Goal: Task Accomplishment & Management: Use online tool/utility

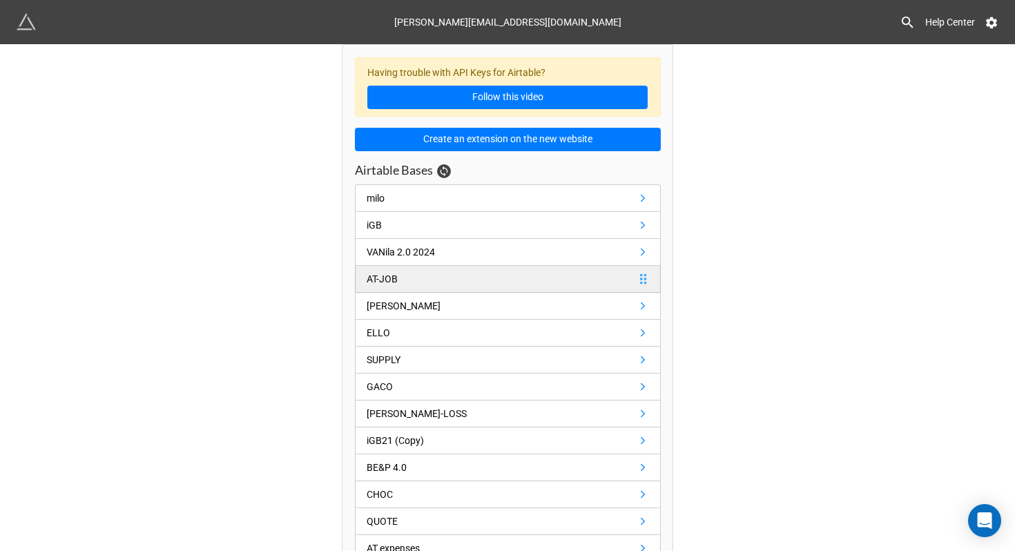
scroll to position [23, 0]
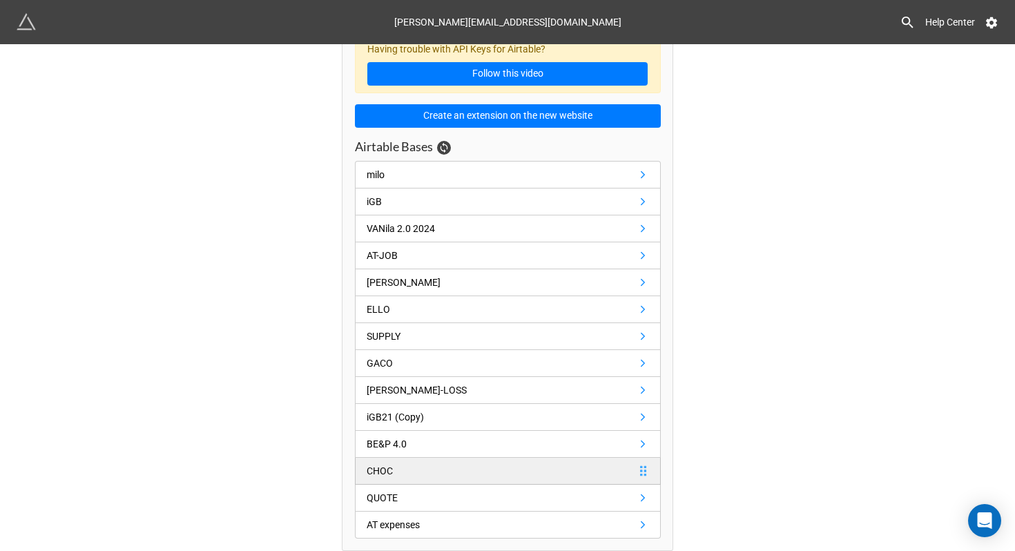
click at [595, 471] on link "CHOC" at bounding box center [508, 471] width 306 height 27
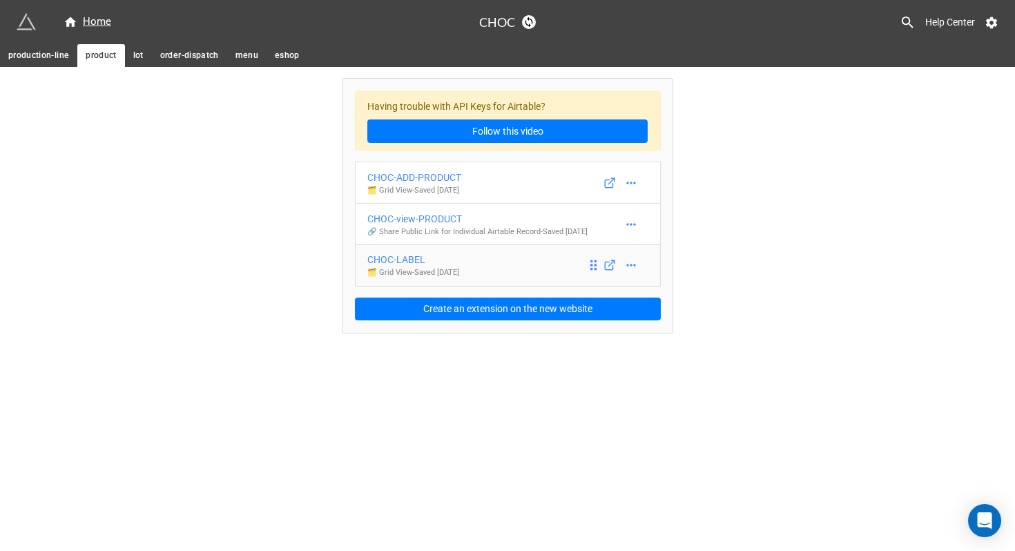
click at [388, 267] on div "CHOC-LABEL" at bounding box center [413, 259] width 92 height 15
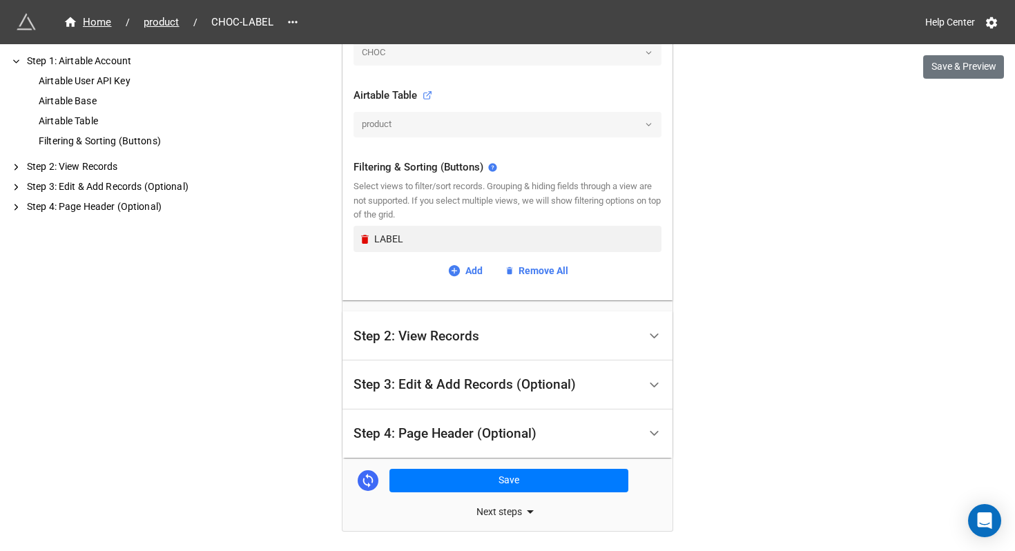
scroll to position [415, 0]
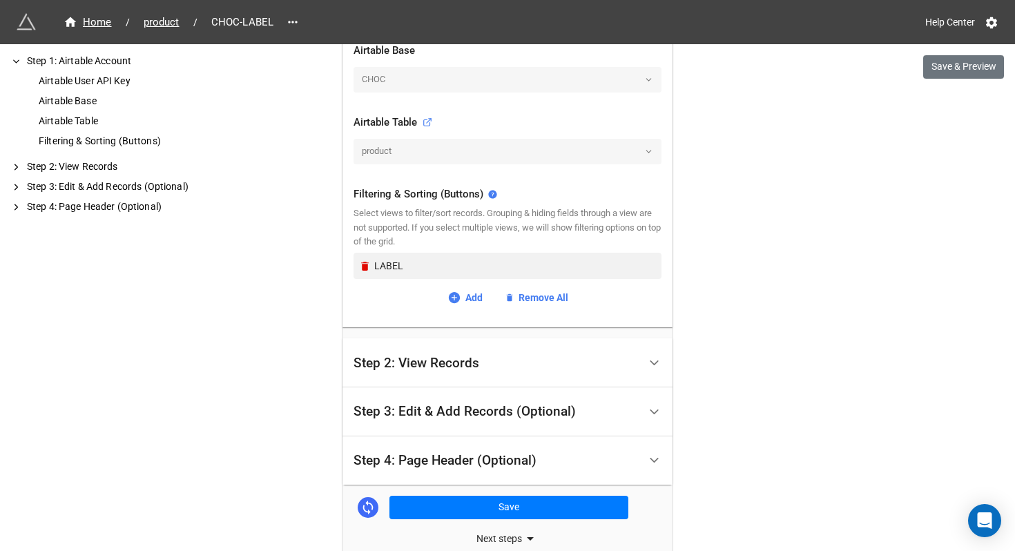
click at [473, 362] on div "Step 2: View Records" at bounding box center [416, 363] width 126 height 14
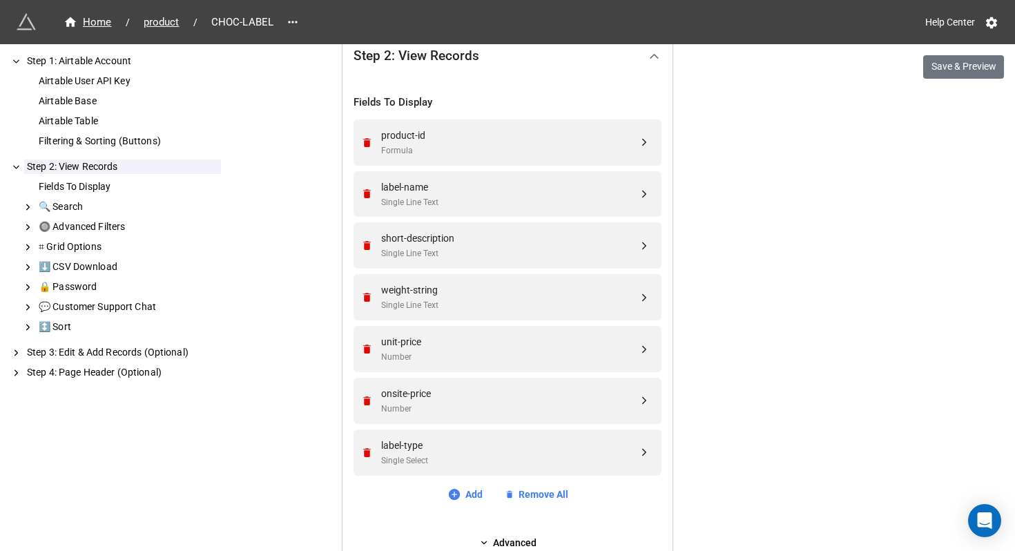
scroll to position [0, 0]
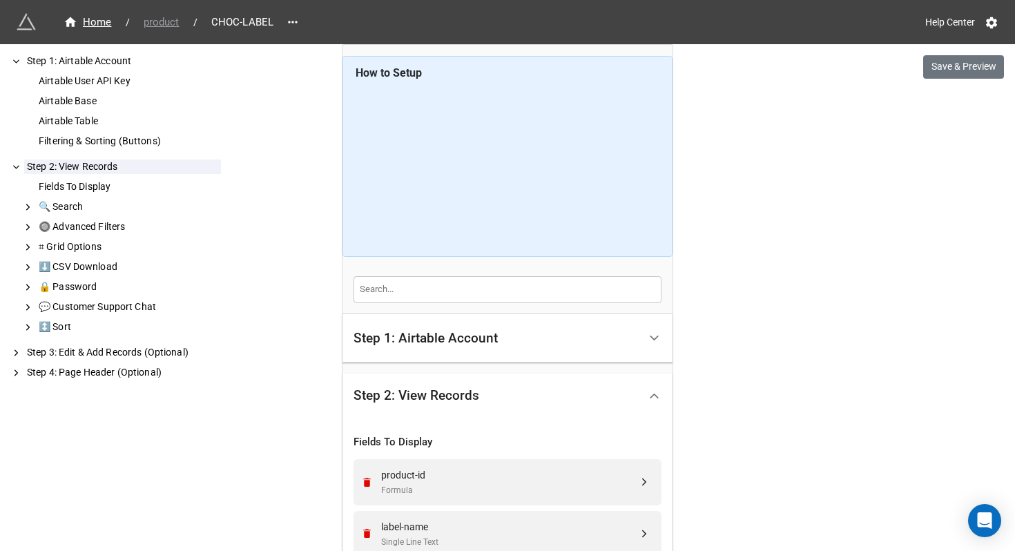
click at [161, 28] on span "product" at bounding box center [161, 22] width 52 height 16
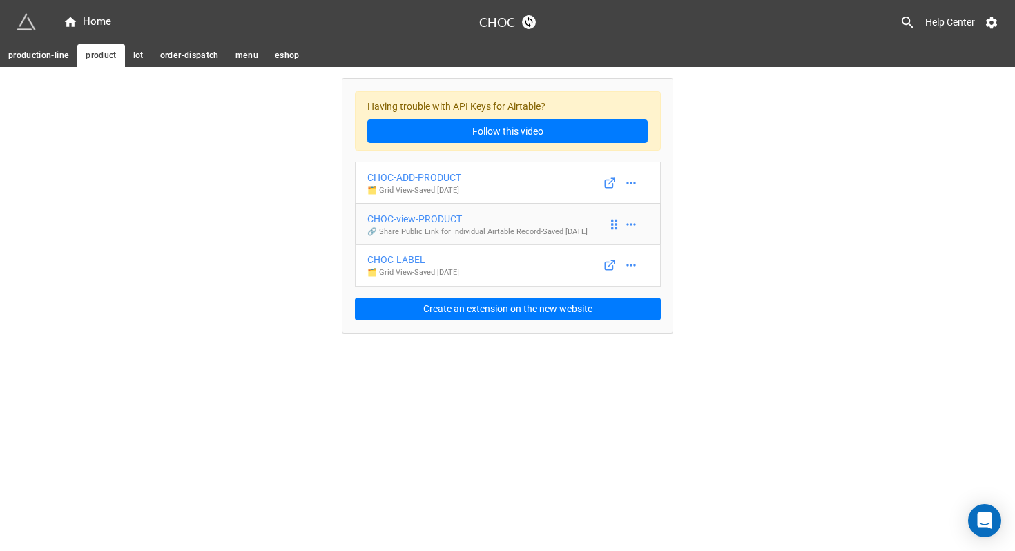
click at [451, 218] on div "CHOC-view-PRODUCT" at bounding box center [477, 218] width 220 height 15
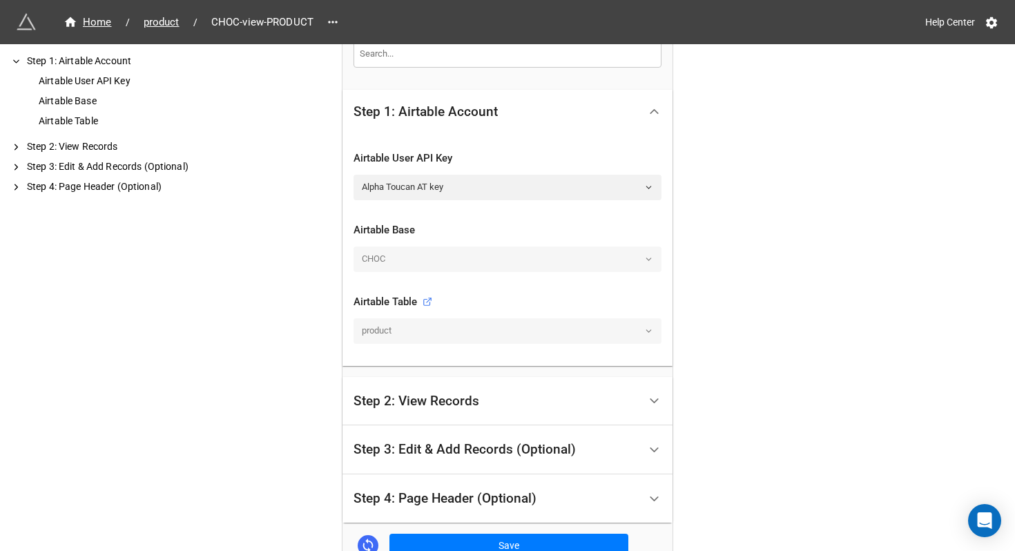
scroll to position [349, 0]
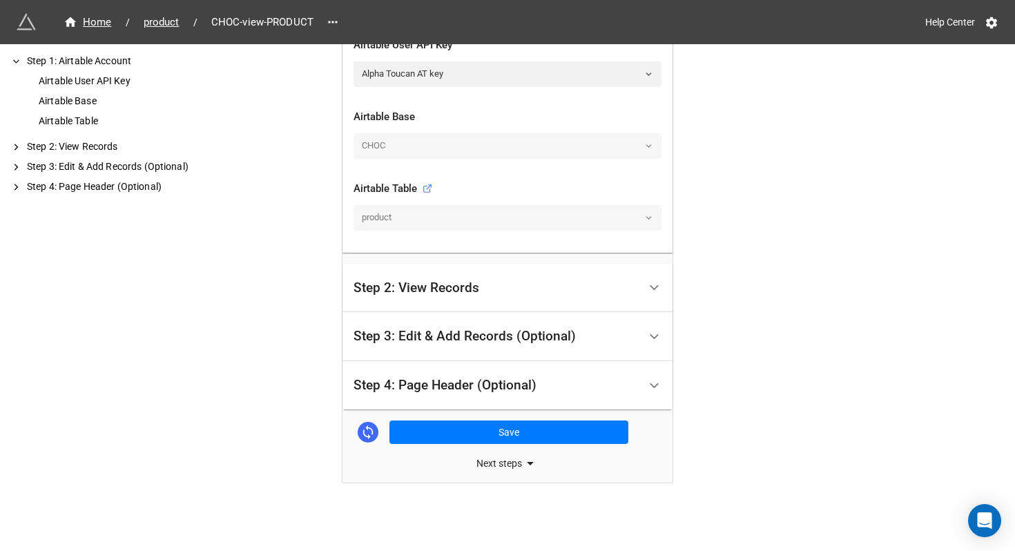
click at [445, 298] on div "Step 2: View Records" at bounding box center [495, 288] width 285 height 32
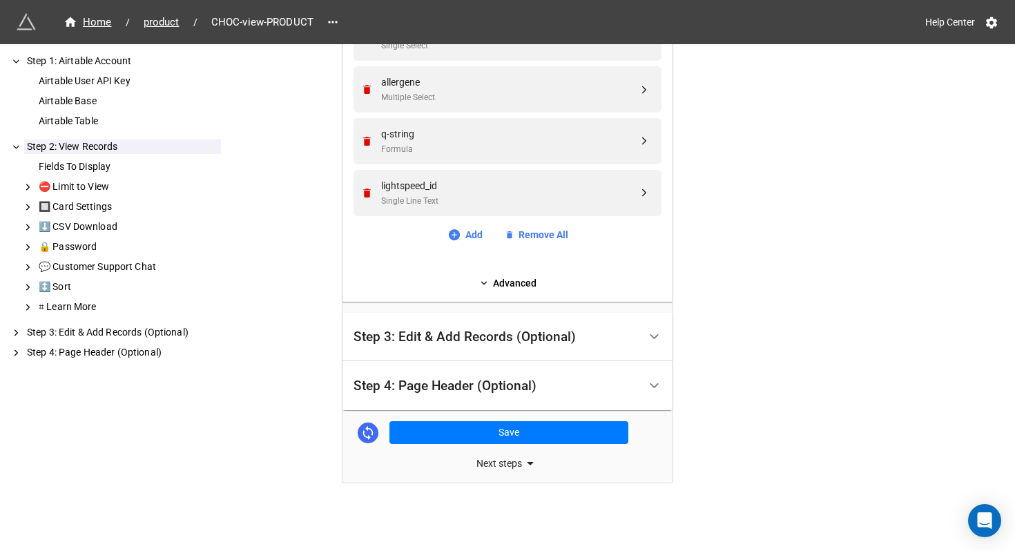
click at [452, 339] on div "Step 3: Edit & Add Records (Optional)" at bounding box center [464, 337] width 222 height 14
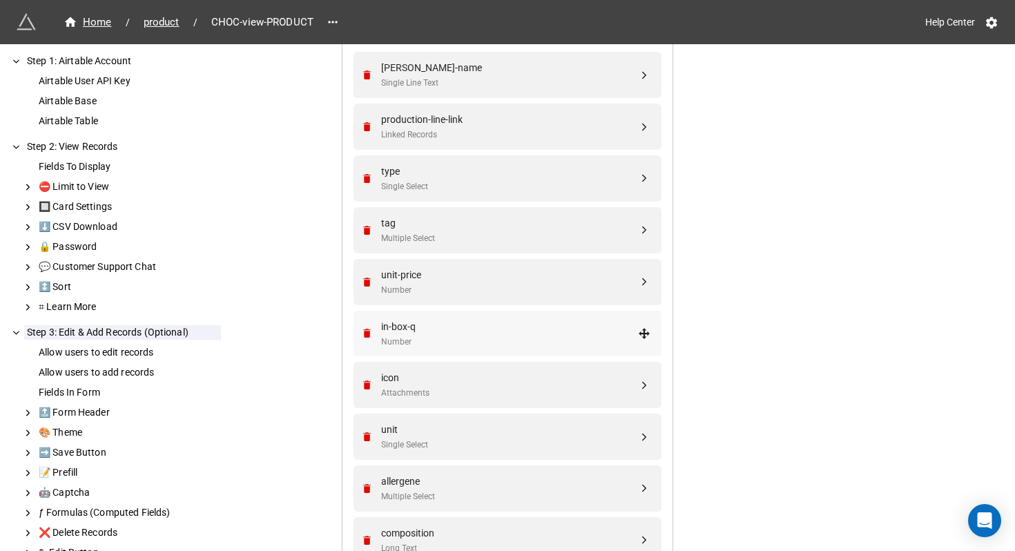
scroll to position [690, 0]
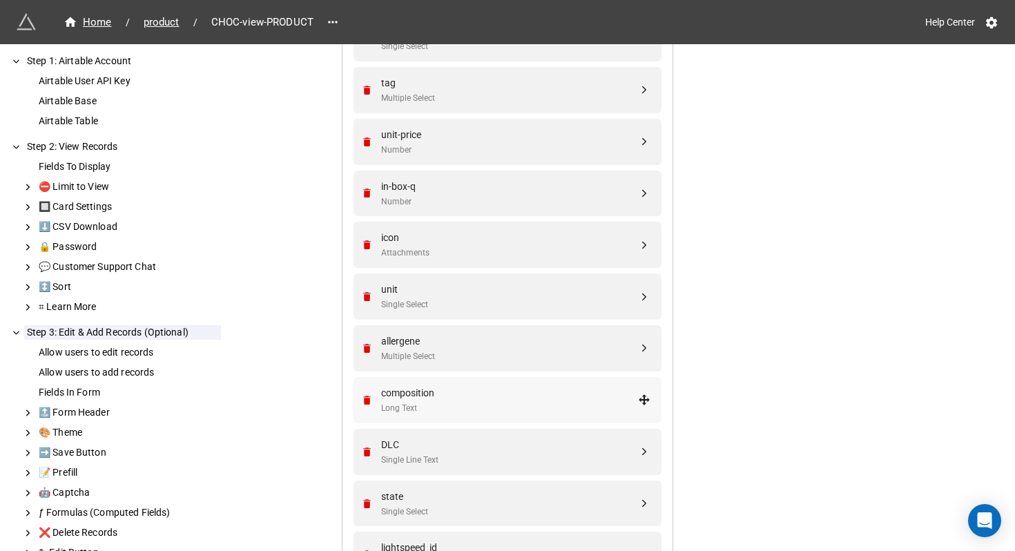
click at [467, 409] on div "Long Text" at bounding box center [509, 408] width 257 height 13
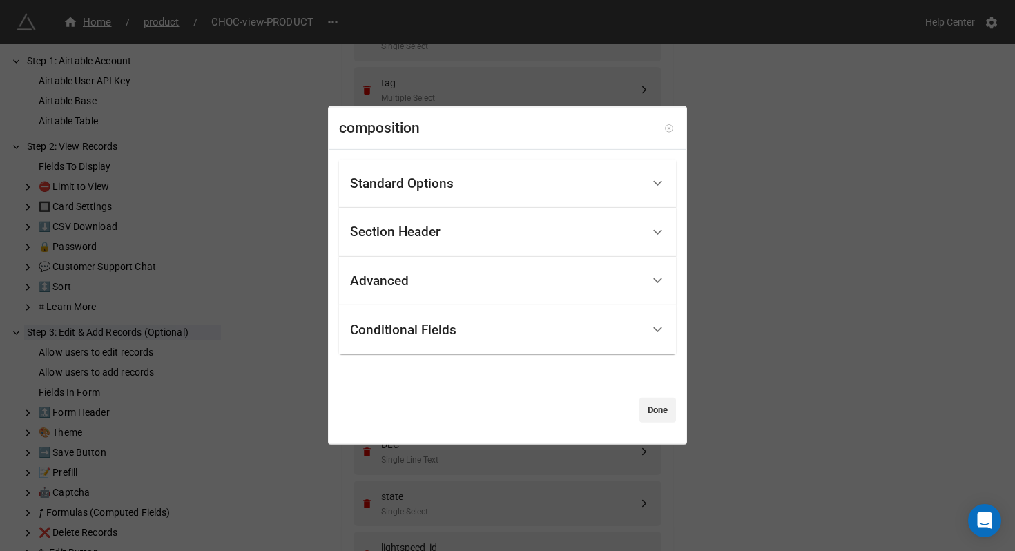
click at [665, 130] on icon at bounding box center [669, 129] width 10 height 10
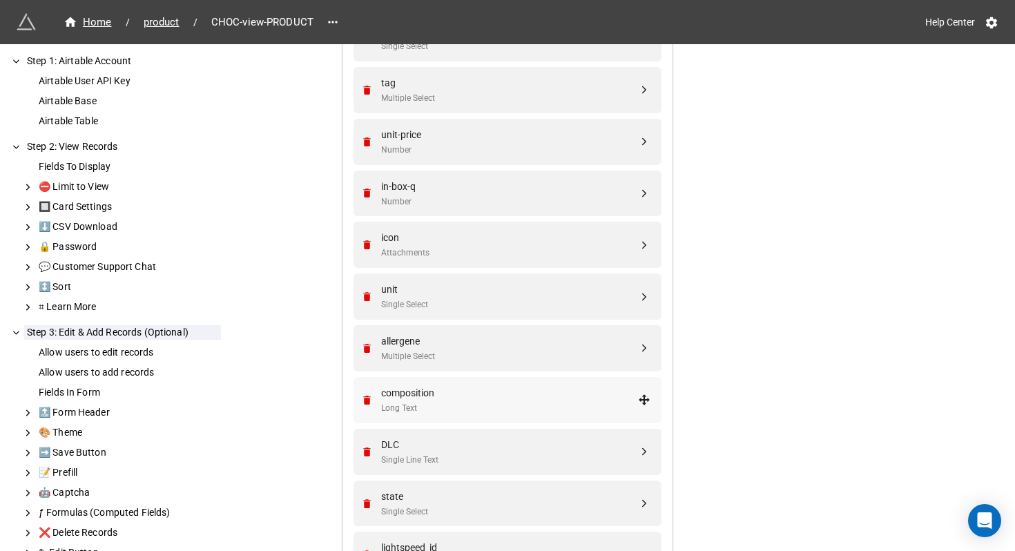
click at [452, 393] on div "composition" at bounding box center [509, 392] width 257 height 15
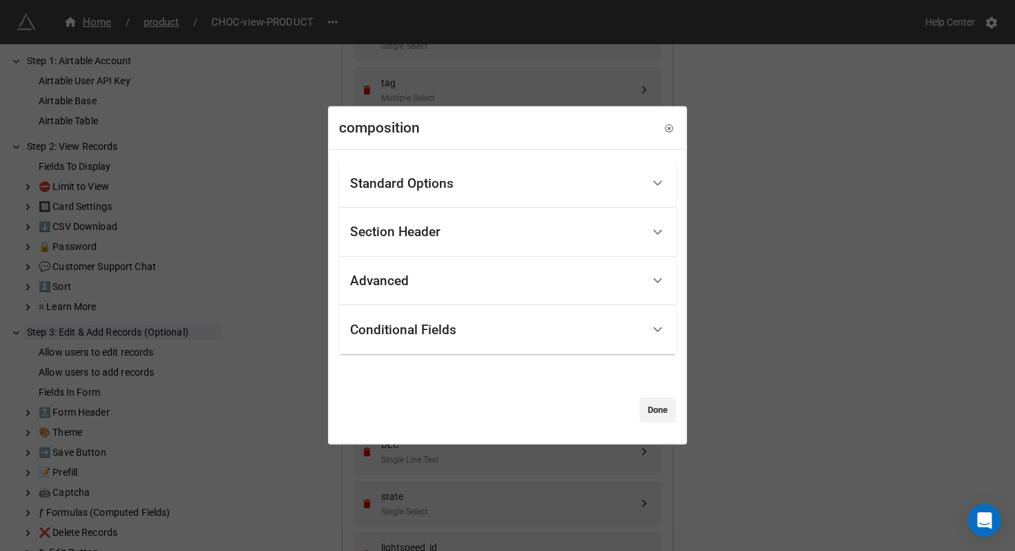
click at [529, 280] on div "Advanced" at bounding box center [496, 281] width 292 height 32
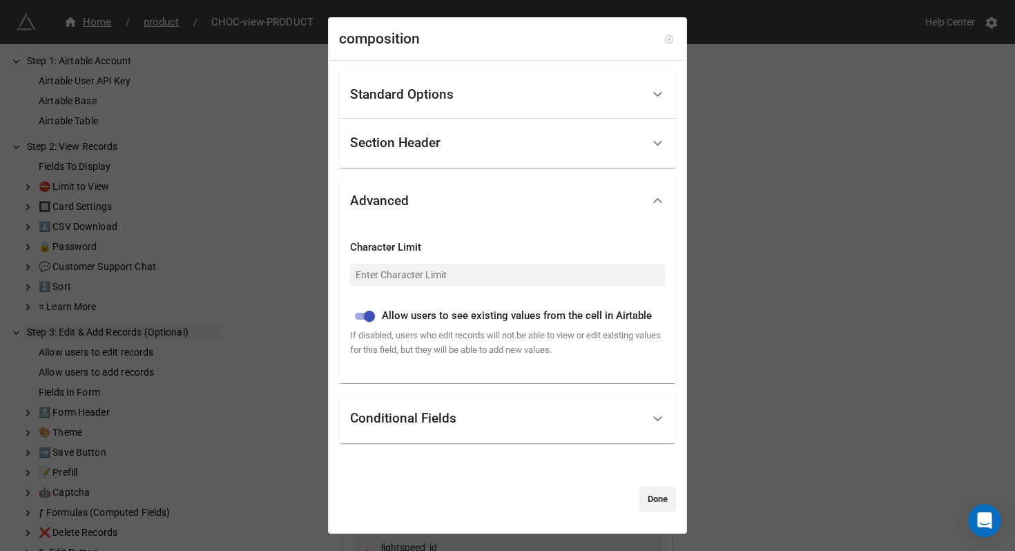
click at [664, 35] on icon at bounding box center [669, 40] width 10 height 10
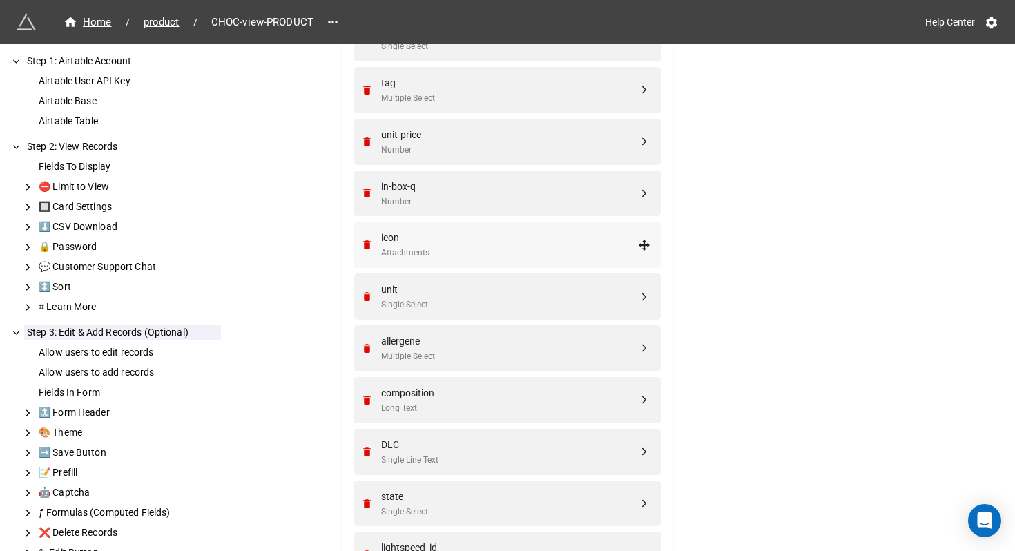
scroll to position [0, 0]
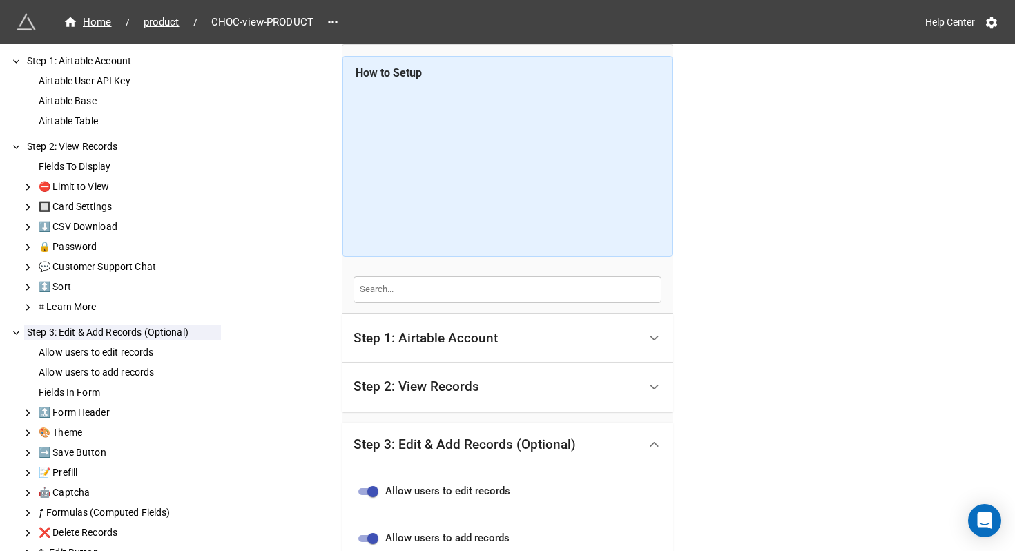
click at [500, 349] on div "Step 1: Airtable Account" at bounding box center [495, 338] width 285 height 32
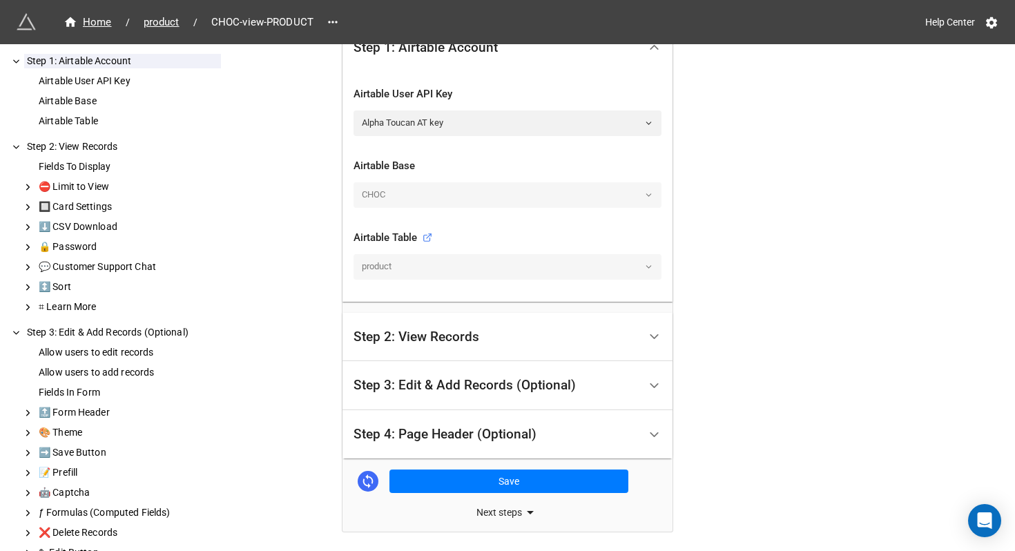
scroll to position [349, 0]
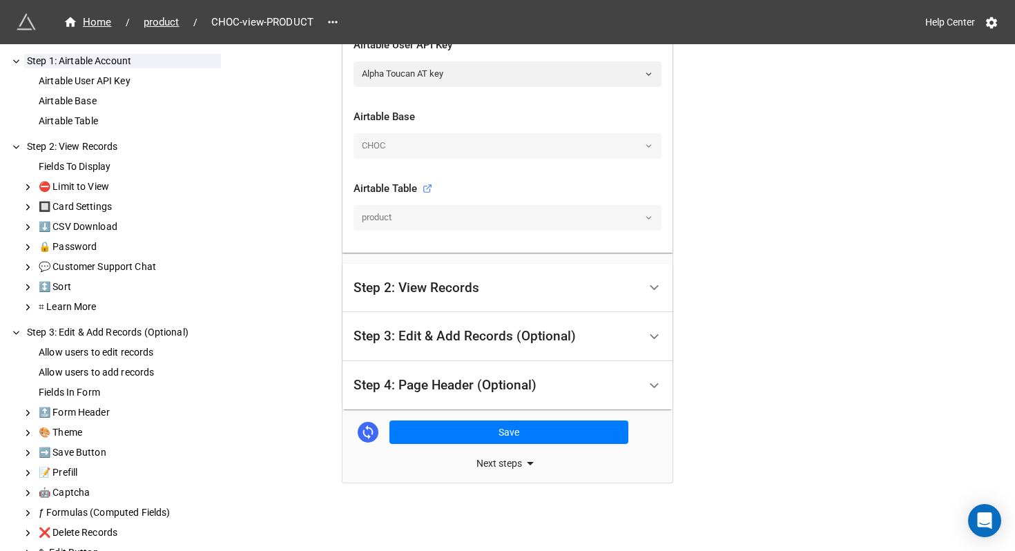
click at [493, 381] on div "Step 4: Page Header (Optional)" at bounding box center [444, 385] width 183 height 14
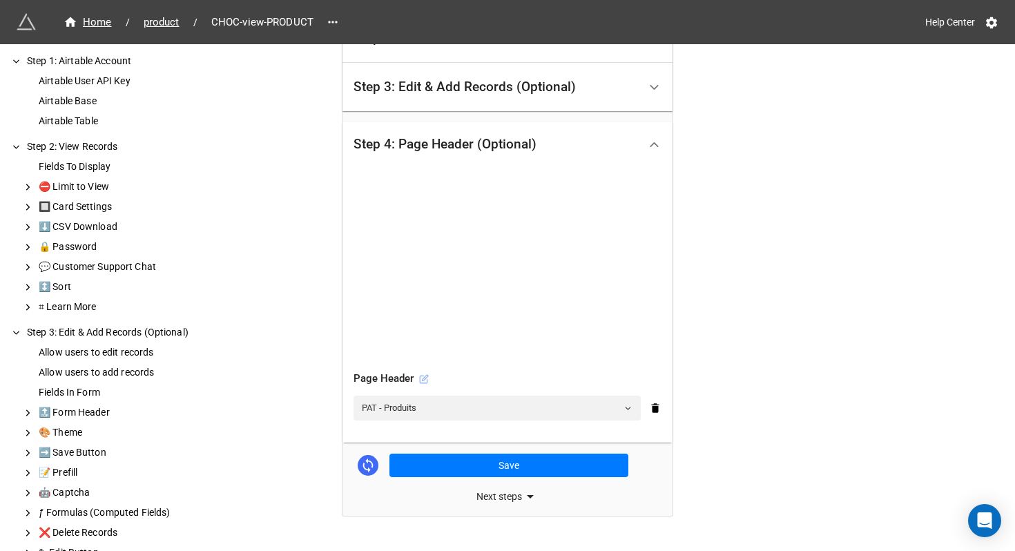
click at [424, 382] on icon at bounding box center [424, 379] width 10 height 10
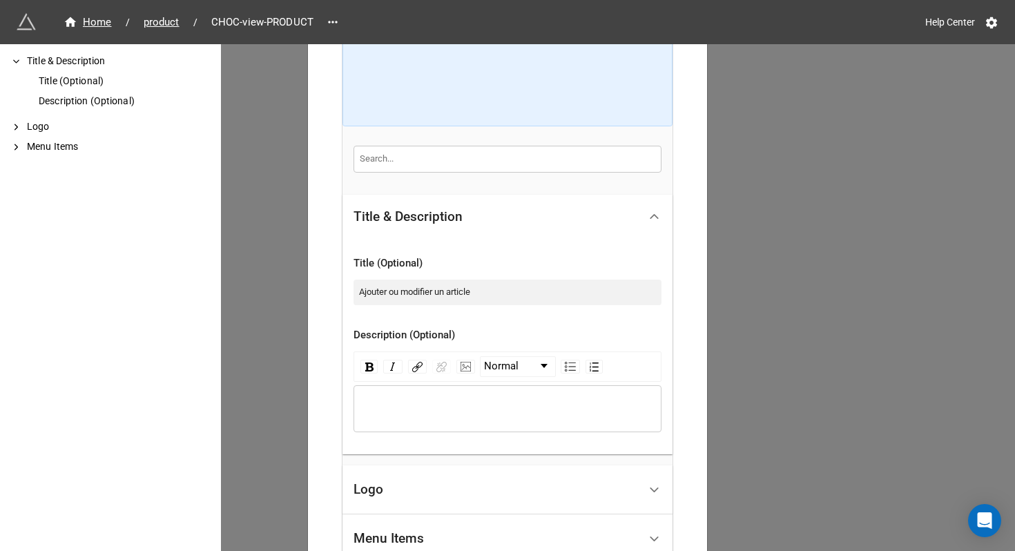
scroll to position [377, 0]
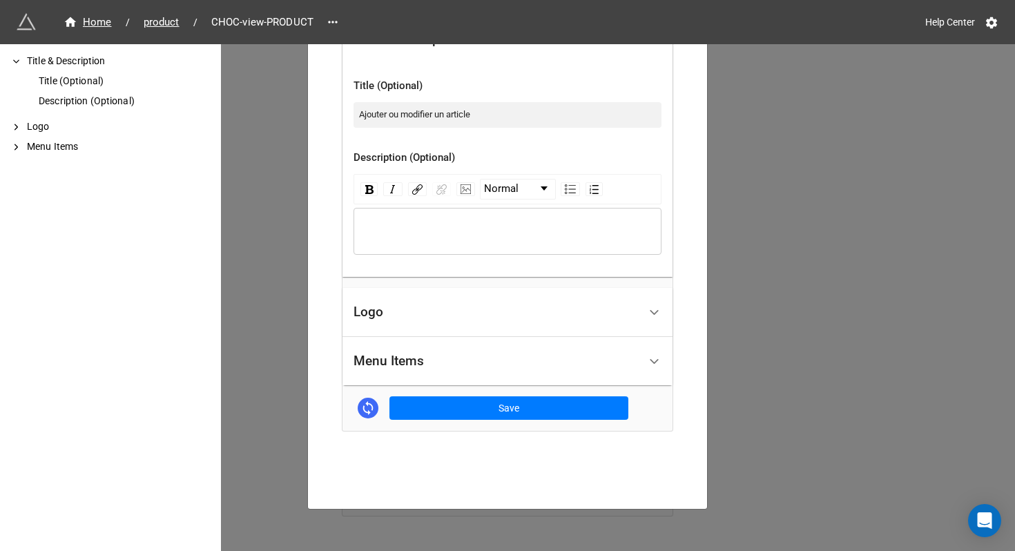
click at [478, 368] on div "Menu Items" at bounding box center [495, 361] width 285 height 32
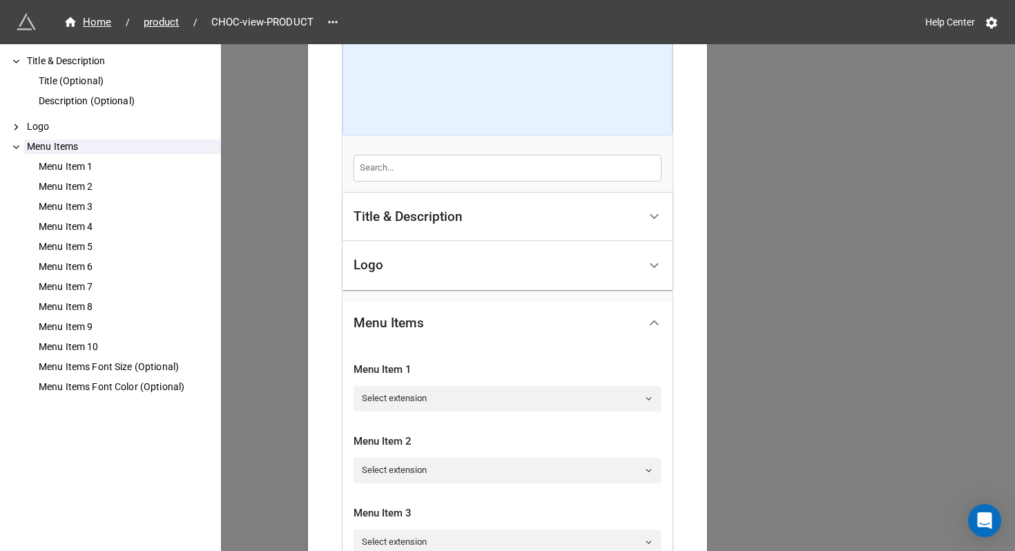
scroll to position [0, 0]
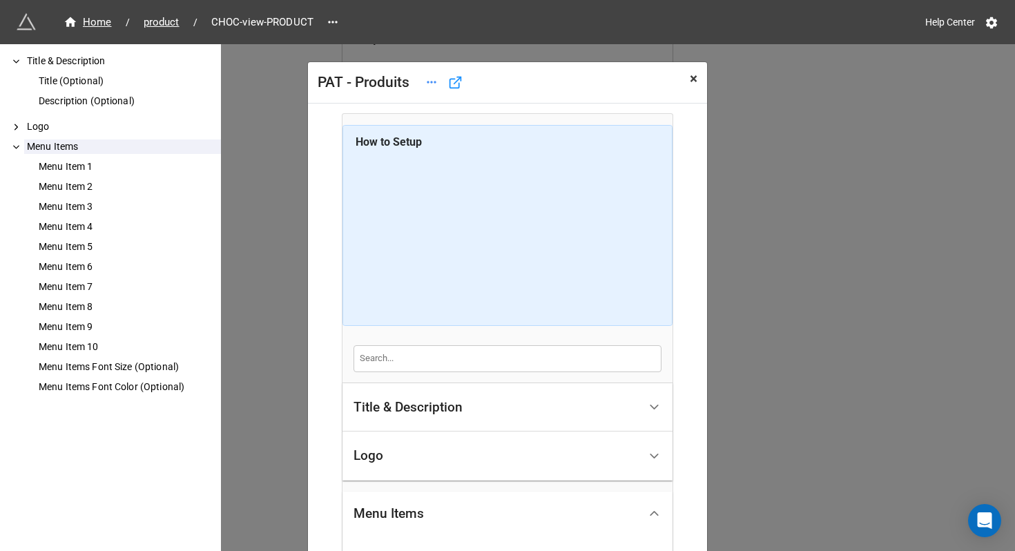
click at [683, 79] on button "× Close" at bounding box center [693, 79] width 27 height 34
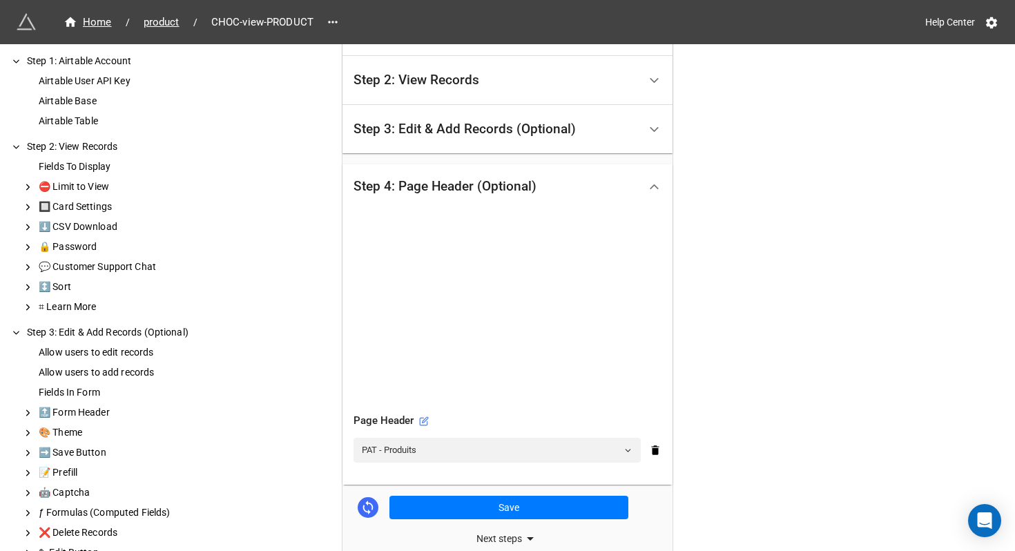
scroll to position [280, 0]
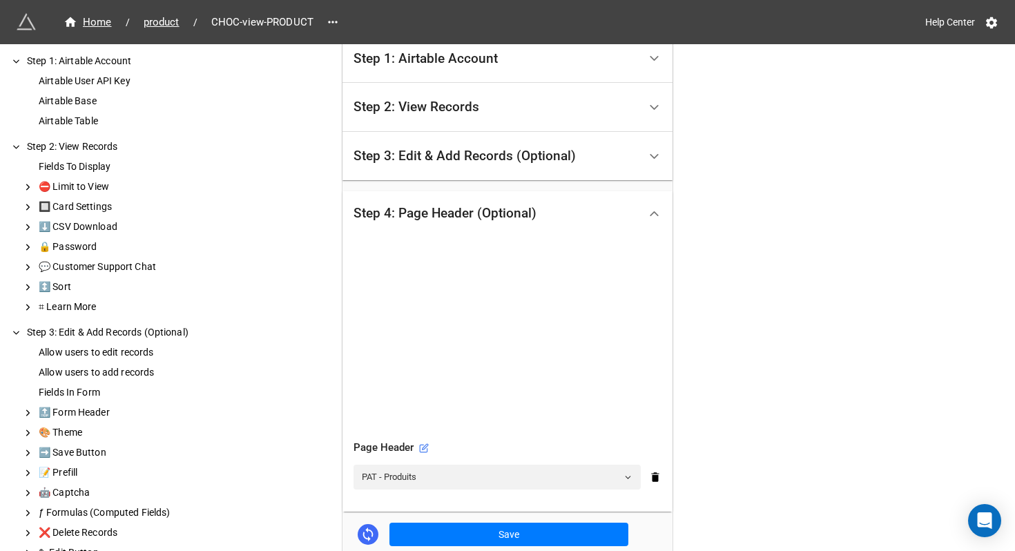
click at [504, 166] on div "Step 3: Edit & Add Records (Optional)" at bounding box center [495, 156] width 285 height 32
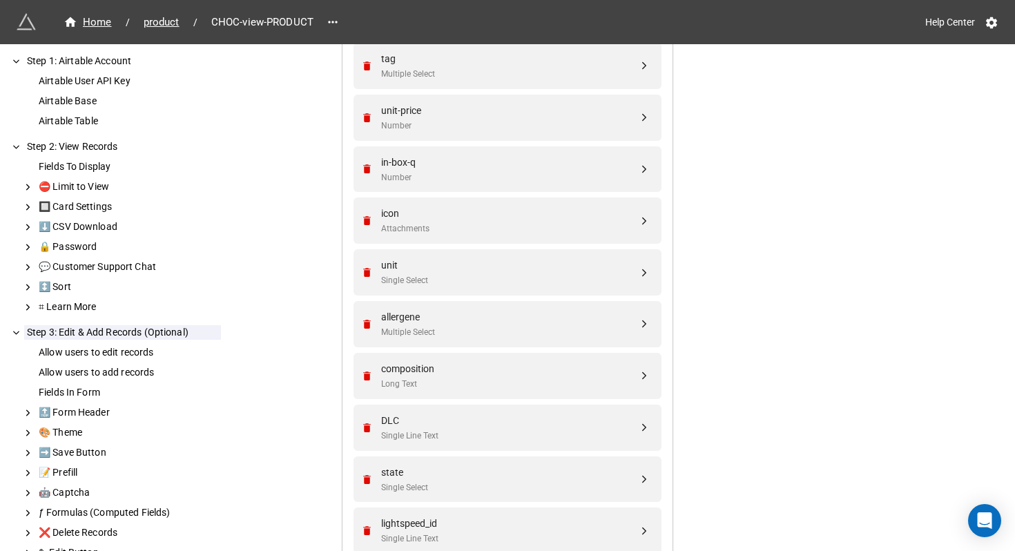
scroll to position [605, 0]
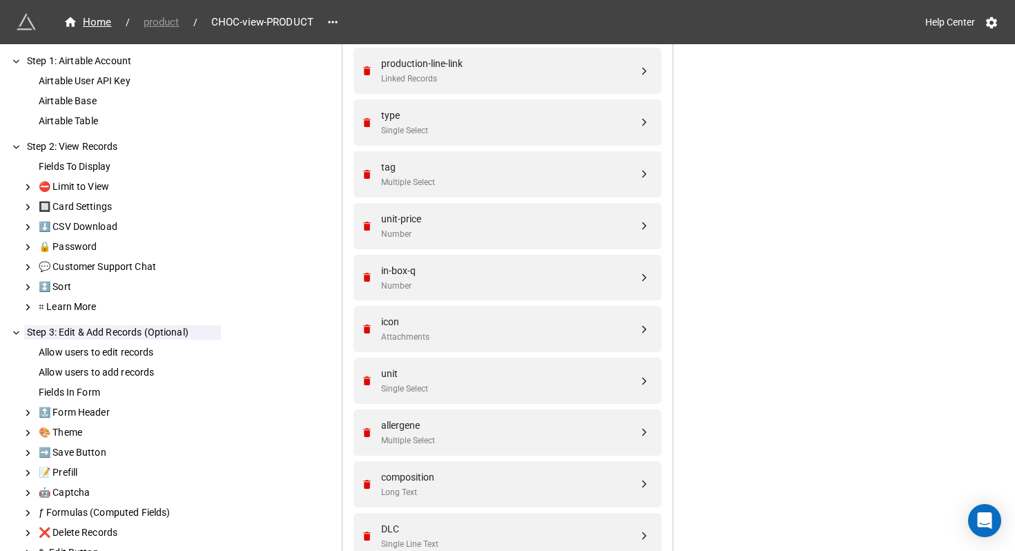
click at [159, 28] on span "product" at bounding box center [161, 22] width 52 height 16
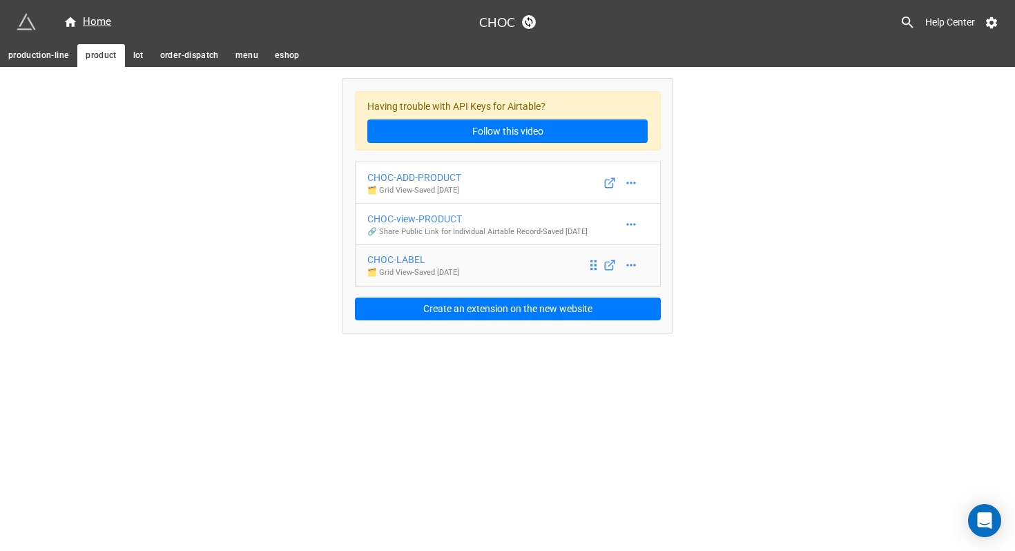
click at [405, 264] on div "CHOC-LABEL" at bounding box center [413, 259] width 92 height 15
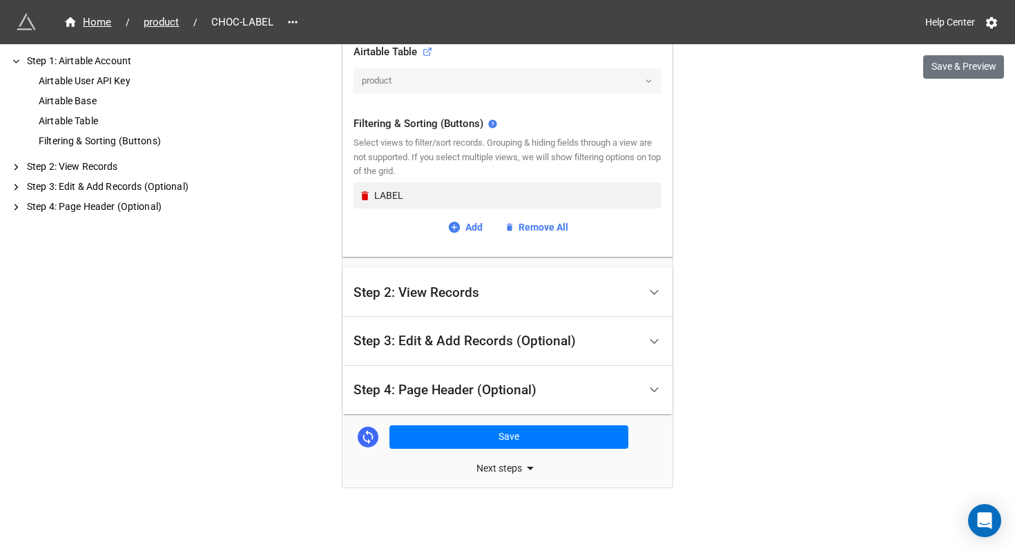
click at [503, 388] on div "Step 4: Page Header (Optional)" at bounding box center [444, 390] width 183 height 14
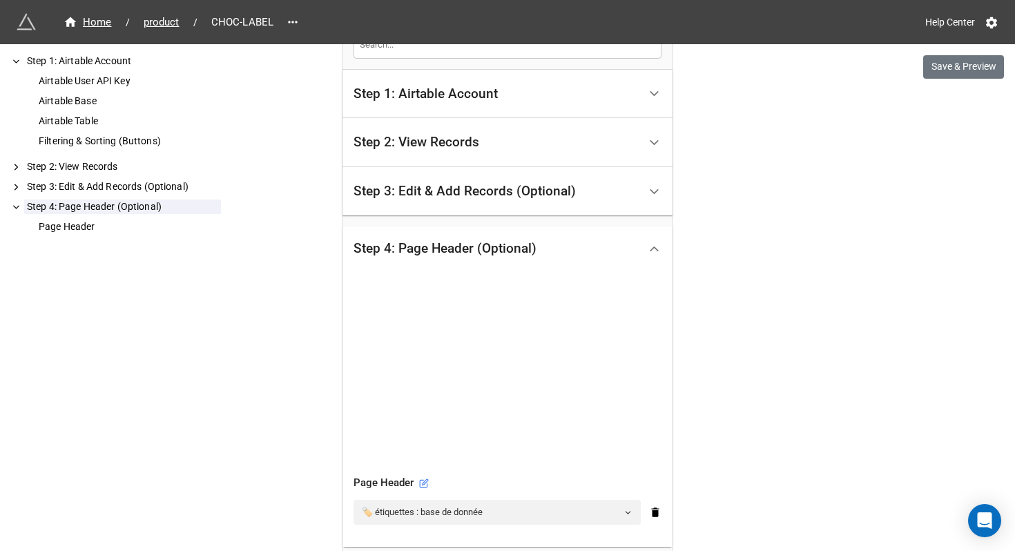
scroll to position [382, 0]
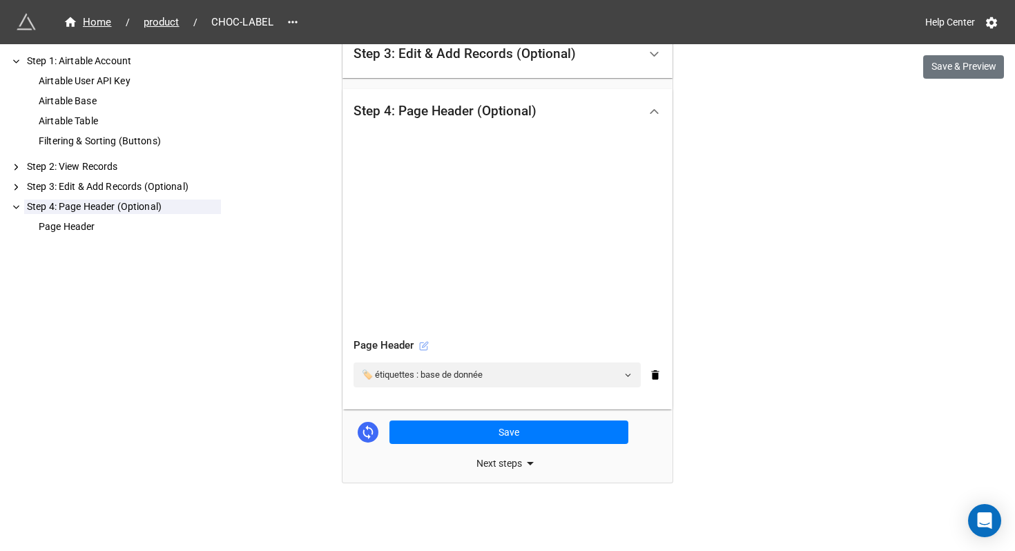
click at [422, 345] on icon at bounding box center [425, 345] width 6 height 6
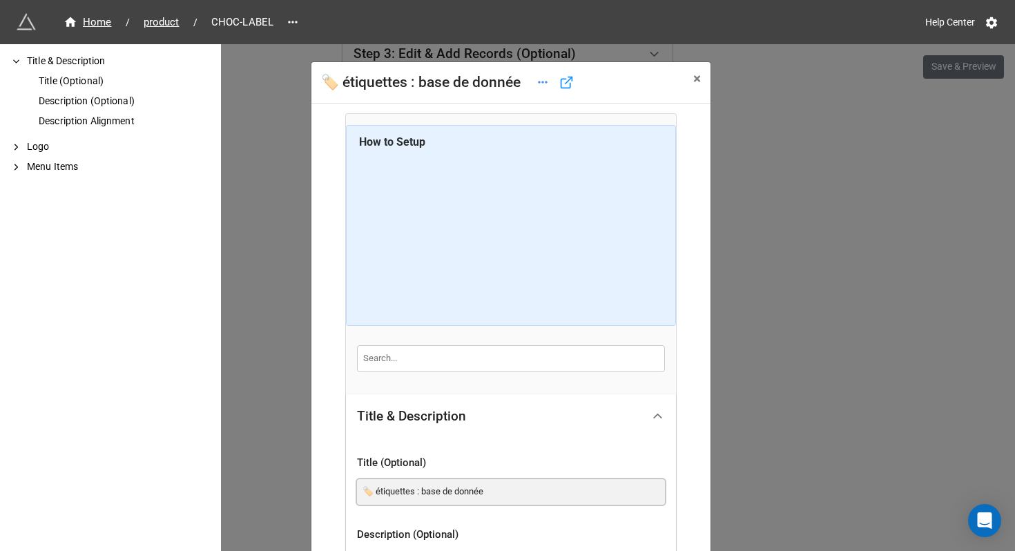
click at [502, 492] on input "🏷️ étiquettes : base de donnée" at bounding box center [511, 491] width 308 height 25
click at [413, 493] on input "🏷️ étiquettes : base de donnée" at bounding box center [511, 491] width 308 height 25
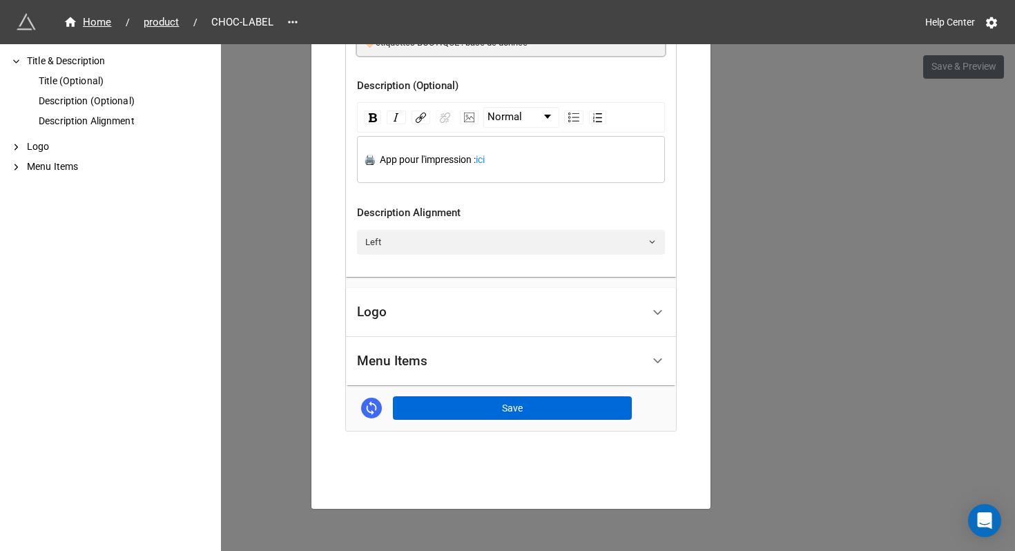
type input "🏷️ étiquettes BOUTIQUE : base de donnée"
click at [489, 411] on button "Save" at bounding box center [512, 407] width 239 height 23
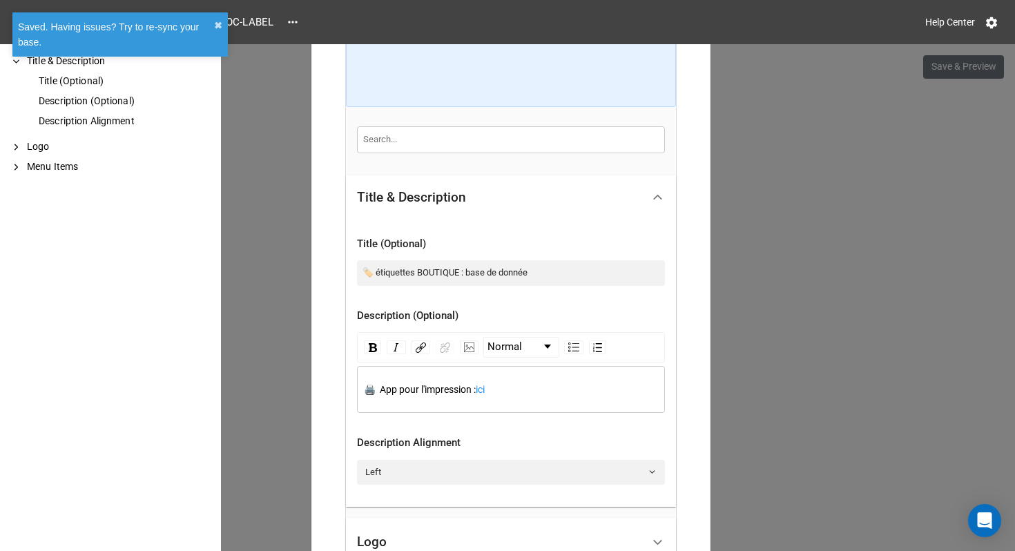
scroll to position [0, 0]
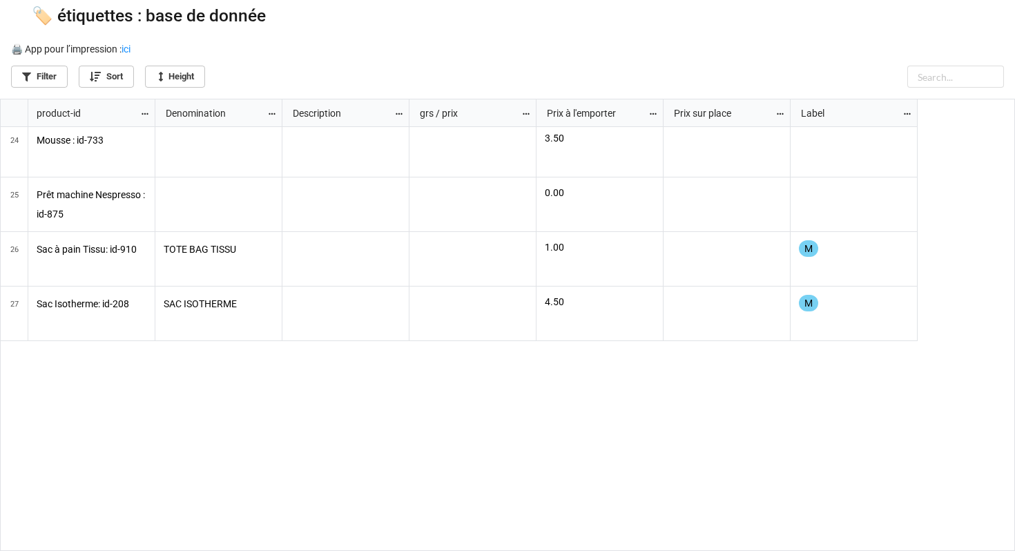
scroll to position [279, 0]
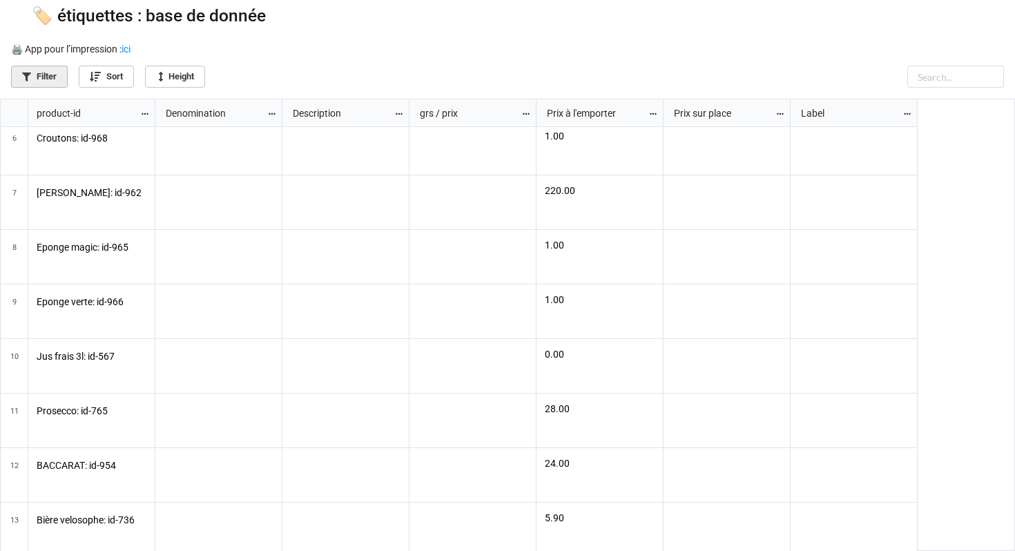
click at [64, 75] on link "Filter" at bounding box center [39, 77] width 57 height 22
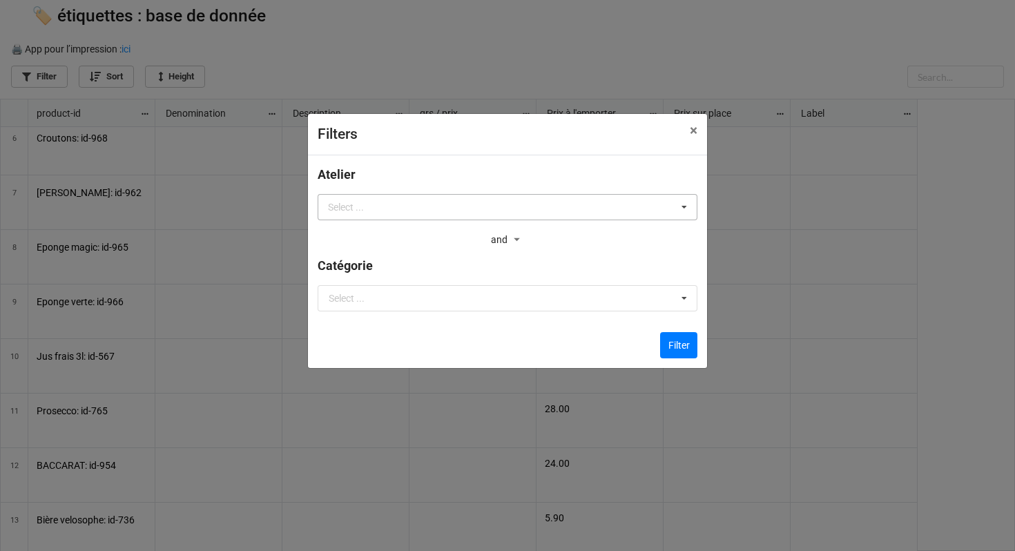
click at [384, 203] on div "Select ..." at bounding box center [353, 207] width 59 height 16
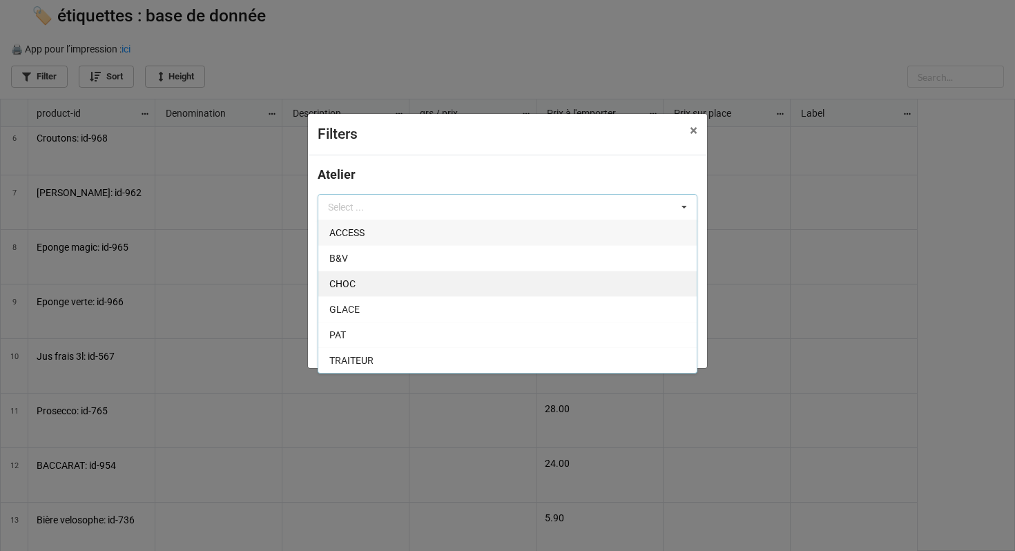
click at [360, 278] on div "CHOC" at bounding box center [507, 284] width 378 height 26
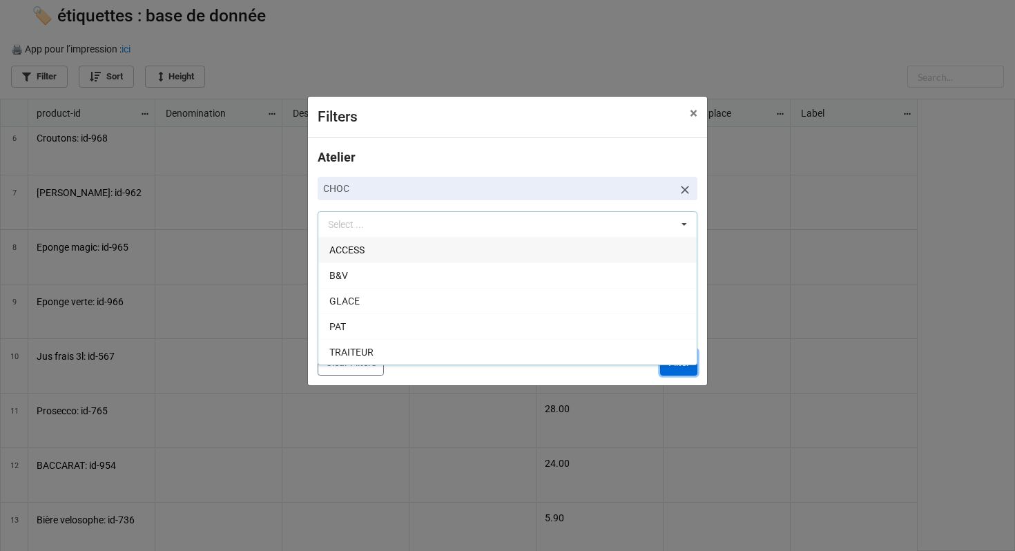
click at [682, 367] on button "Filter" at bounding box center [678, 362] width 37 height 26
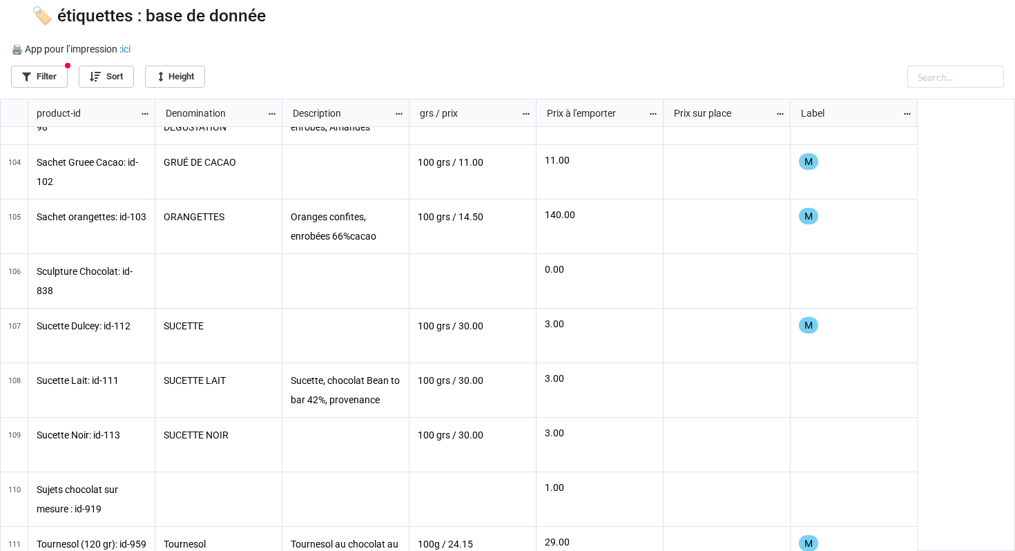
scroll to position [0, 0]
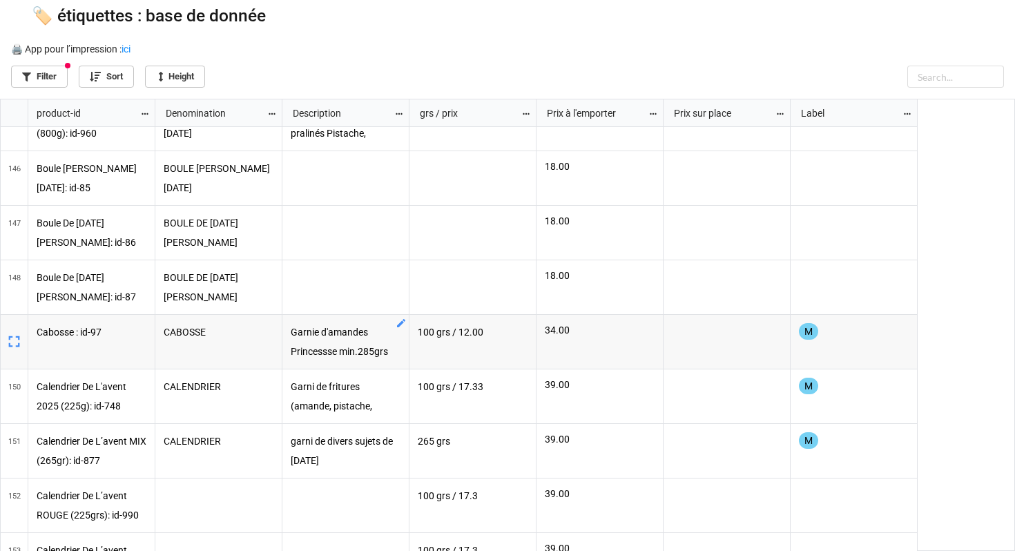
click at [355, 344] on p "Garnie d'amandes Princessse min.285grs" at bounding box center [346, 341] width 110 height 37
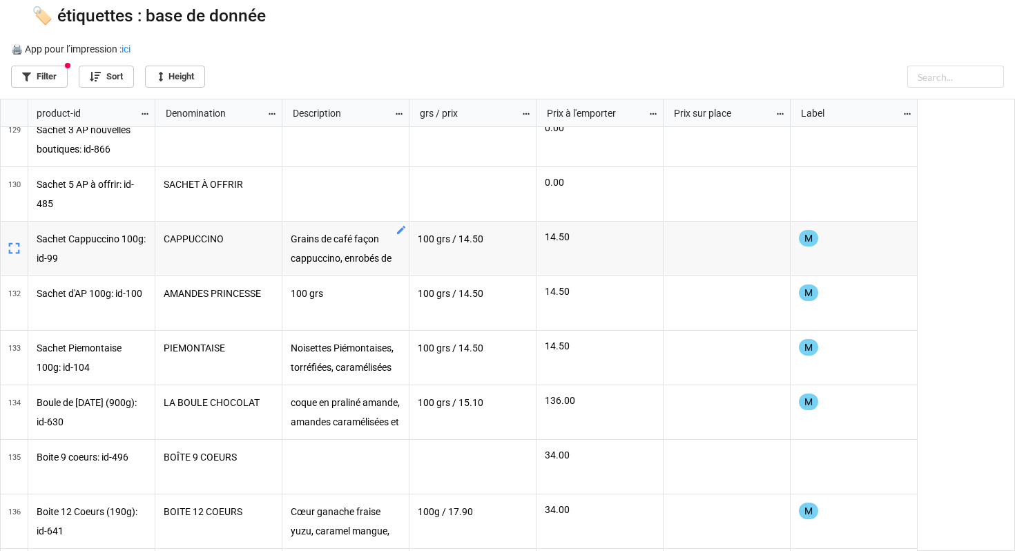
click at [370, 251] on p "Grains de café façon cappuccino, enrobés de chocolat au lait et blanc 100 grs" at bounding box center [346, 248] width 110 height 37
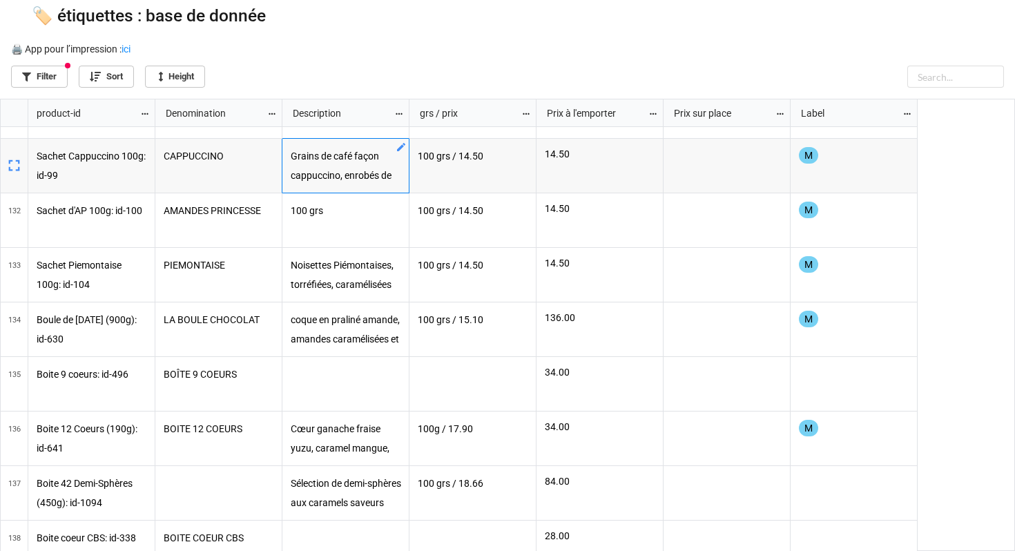
click at [400, 147] on icon "grid" at bounding box center [401, 148] width 8 height 8
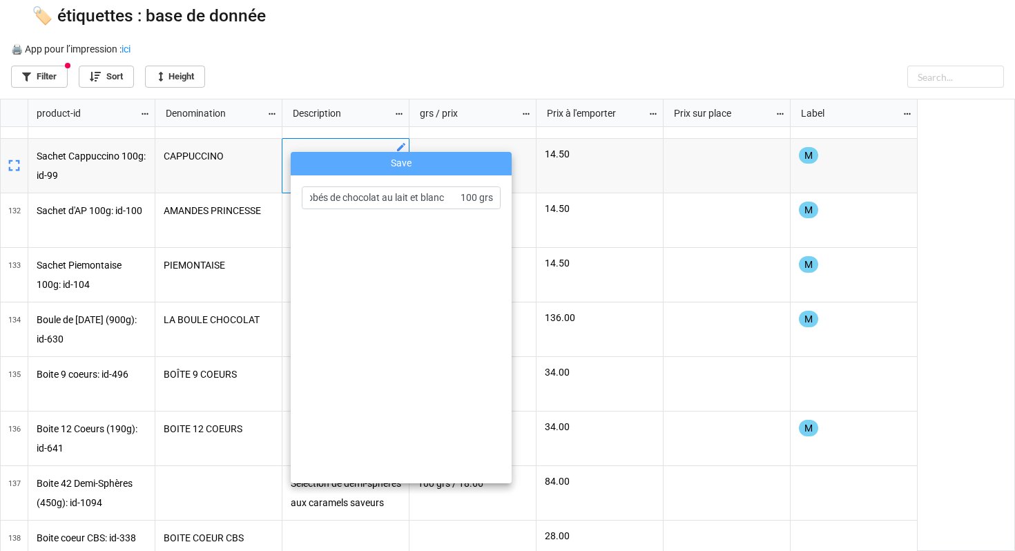
drag, startPoint x: 408, startPoint y: 198, endPoint x: 523, endPoint y: 211, distance: 115.3
click at [523, 211] on div "Save Grains de café façon cappuccino, enrobés de chocolat au lait et blanc 100 …" at bounding box center [507, 275] width 1015 height 551
click at [447, 198] on input "Grains de café façon cappuccino, enrobés de chocolat au lait et blanc 100 grs" at bounding box center [401, 197] width 199 height 23
drag, startPoint x: 438, startPoint y: 195, endPoint x: 270, endPoint y: 195, distance: 168.4
click at [270, 195] on div "Save Grains de café façon cappuccino, enrobés de chocolat au lait et blanc 100 …" at bounding box center [507, 275] width 1015 height 551
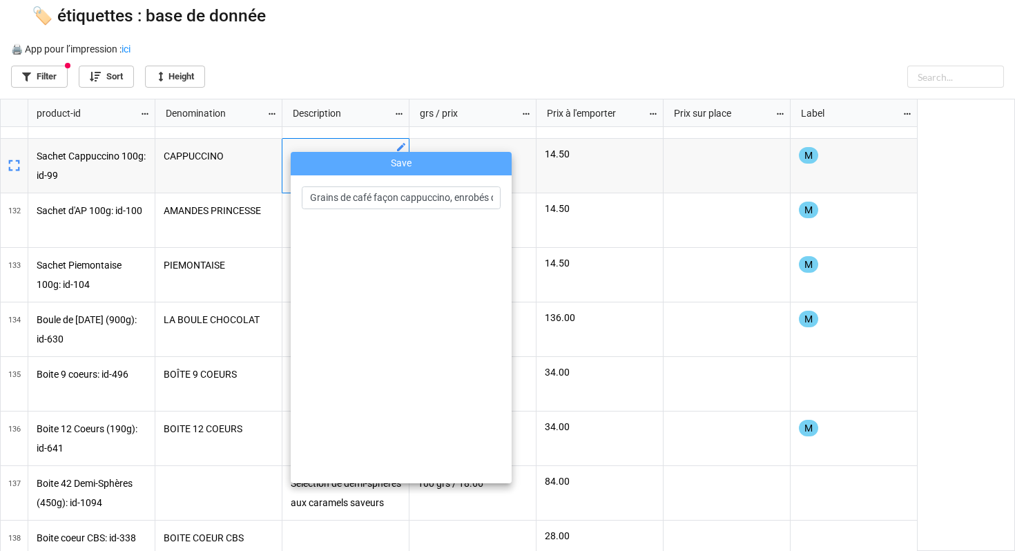
click at [367, 86] on div at bounding box center [507, 275] width 1015 height 551
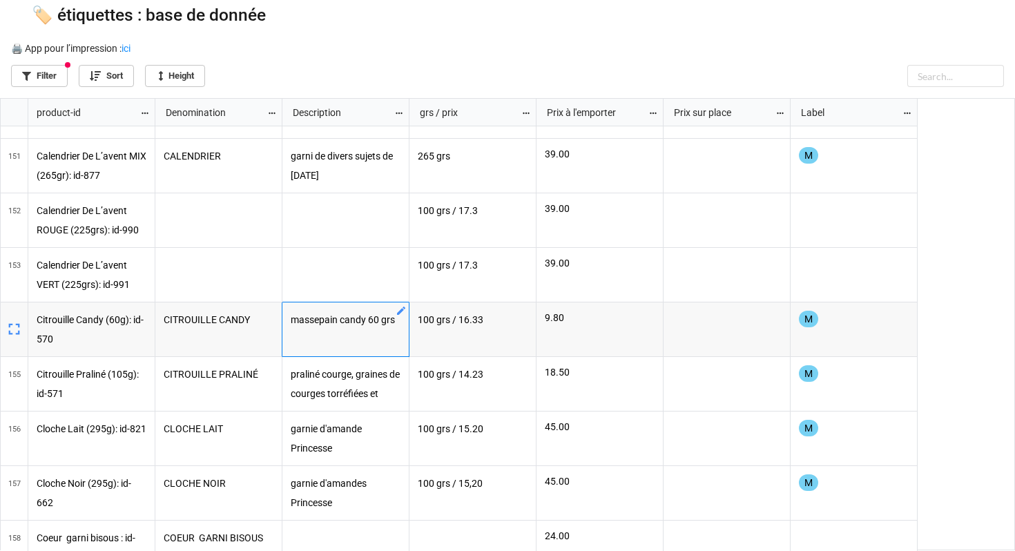
click at [369, 339] on div "massepain candy 60 grs" at bounding box center [345, 329] width 127 height 55
click at [360, 389] on p "praliné courge, graines de courges torréfiées et caramélisées 130 grs" at bounding box center [346, 383] width 110 height 37
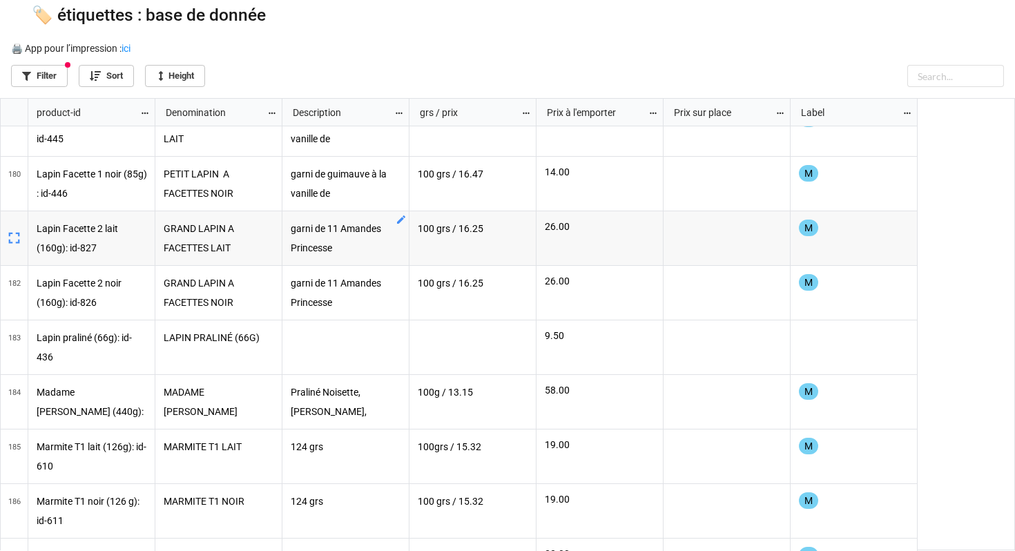
click at [359, 263] on div "garni de 11 Amandes Princesse" at bounding box center [345, 238] width 127 height 55
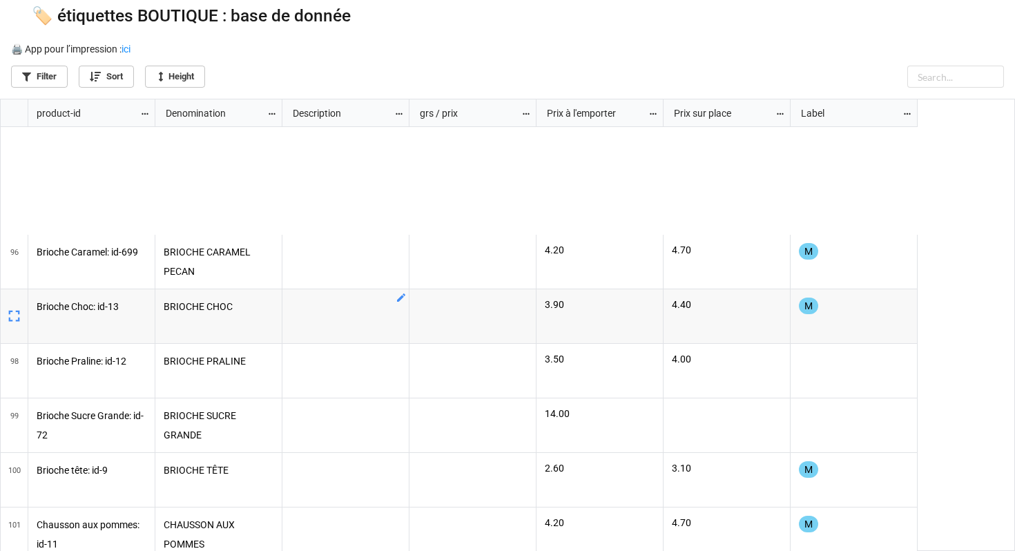
scroll to position [5930, 0]
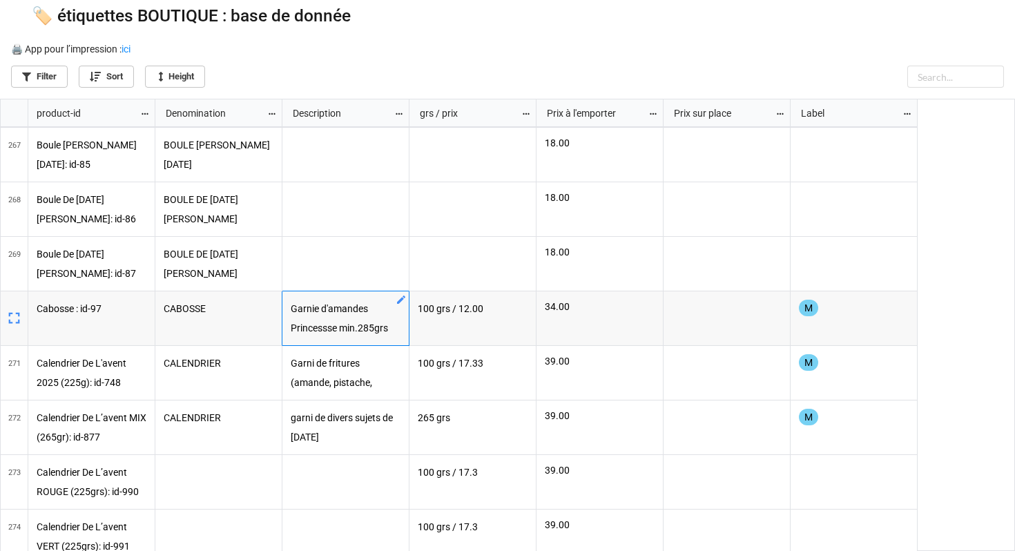
click at [343, 315] on p "Garnie d'amandes Princessse min.285grs" at bounding box center [346, 318] width 110 height 37
